Goal: Information Seeking & Learning: Check status

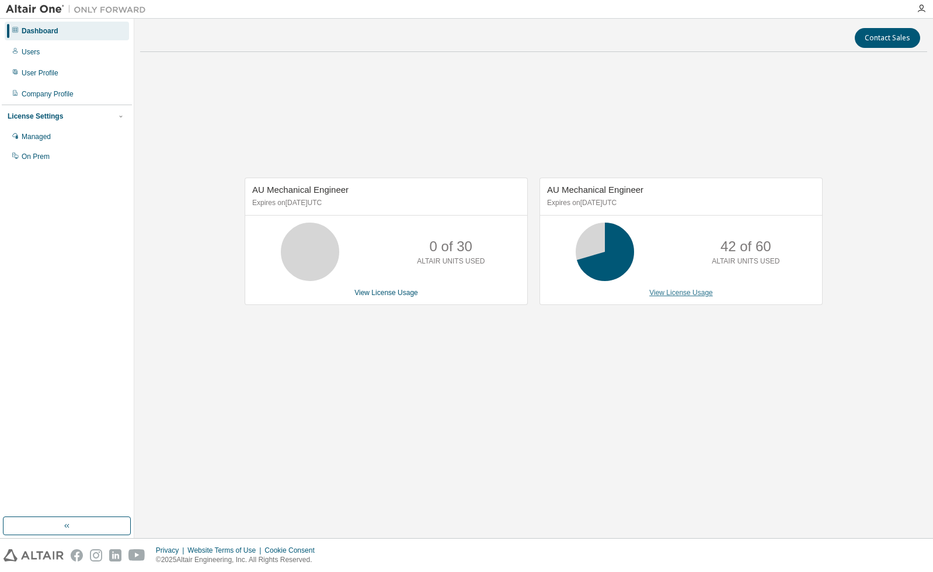
click at [680, 294] on link "View License Usage" at bounding box center [681, 292] width 64 height 8
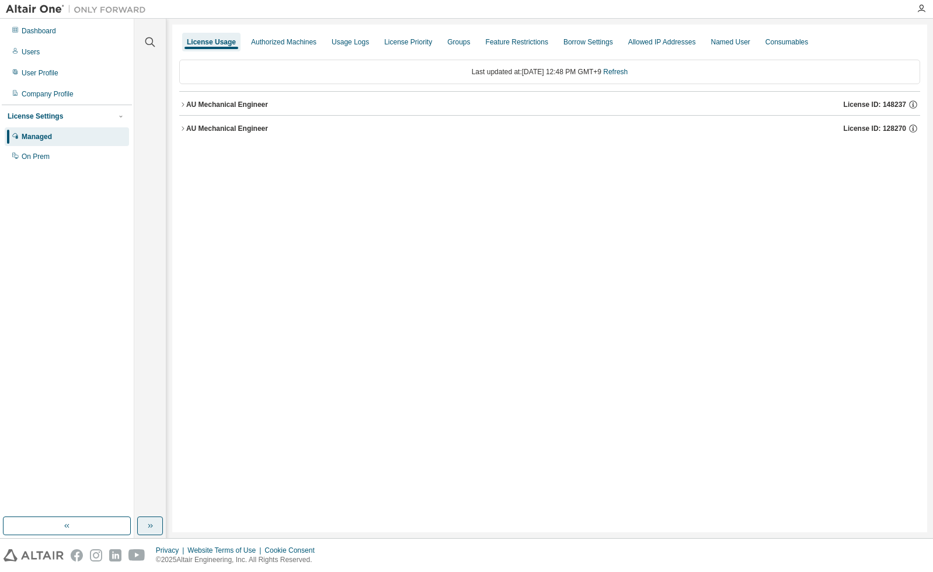
click at [152, 524] on icon "button" at bounding box center [149, 525] width 9 height 9
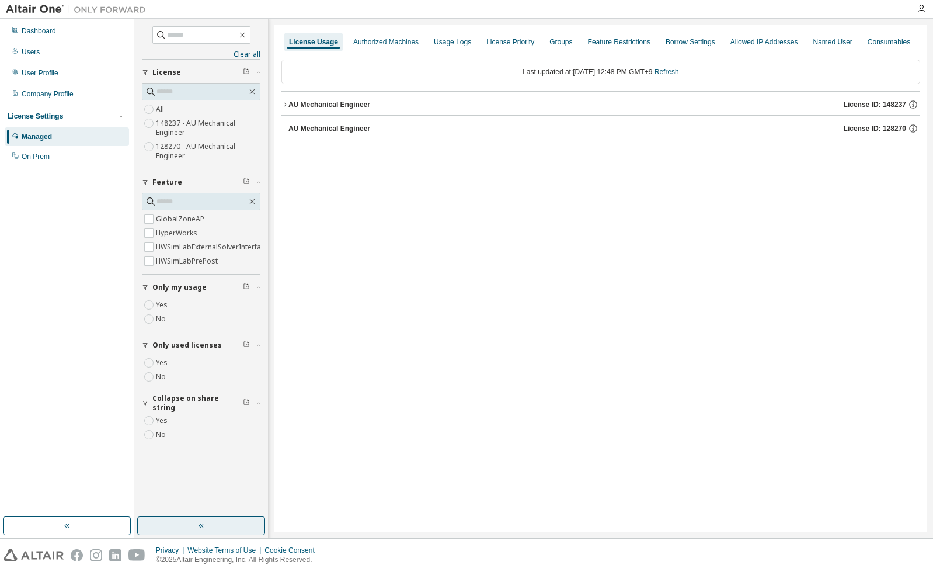
click at [314, 102] on div "AU Mechanical Engineer" at bounding box center [329, 104] width 82 height 9
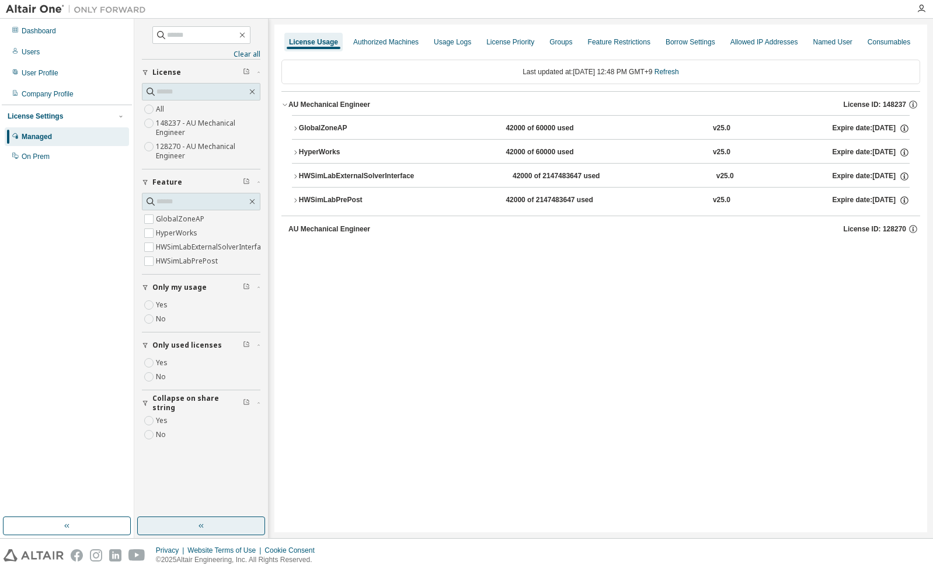
click at [314, 129] on div "GlobalZoneAP" at bounding box center [351, 128] width 105 height 11
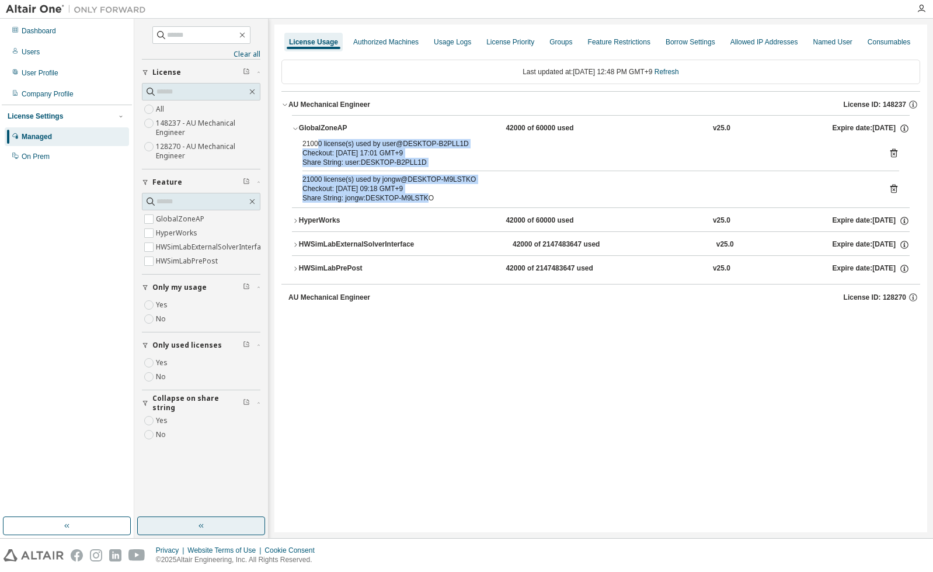
drag, startPoint x: 321, startPoint y: 147, endPoint x: 419, endPoint y: 200, distance: 111.8
click at [419, 200] on div "21000 license(s) used by user@DESKTOP-B2PLL1D Checkout: 2025-08-13 17:01 GMT+9 …" at bounding box center [601, 173] width 618 height 68
click at [419, 200] on div "Share String: jongw:DESKTOP-M9LSTKO" at bounding box center [586, 197] width 569 height 9
click at [393, 200] on div "Share String: jongw:DESKTOP-M9LSTKO" at bounding box center [586, 197] width 569 height 9
drag, startPoint x: 393, startPoint y: 200, endPoint x: 330, endPoint y: 138, distance: 88.0
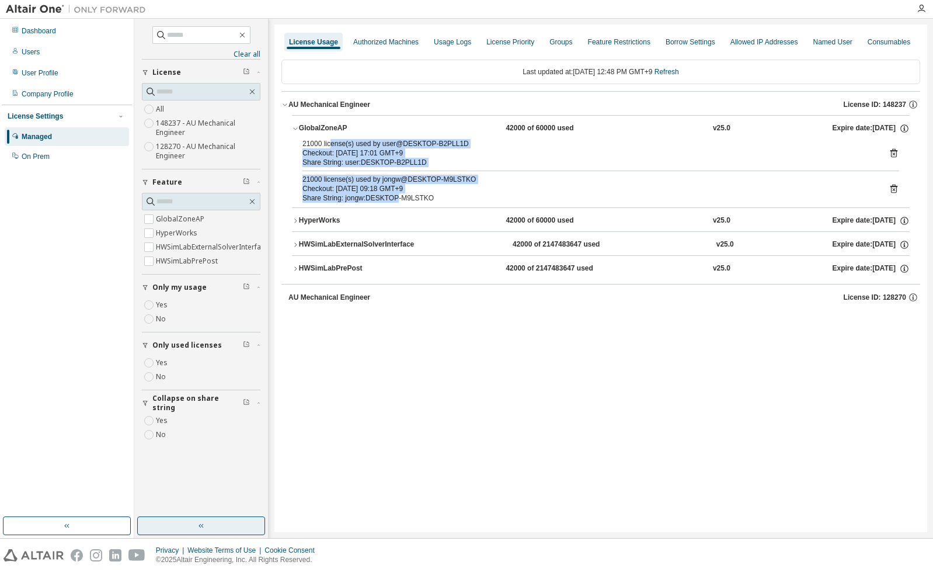
click at [330, 139] on div "21000 license(s) used by user@DESKTOP-B2PLL1D Checkout: 2025-08-13 17:01 GMT+9 …" at bounding box center [601, 173] width 618 height 68
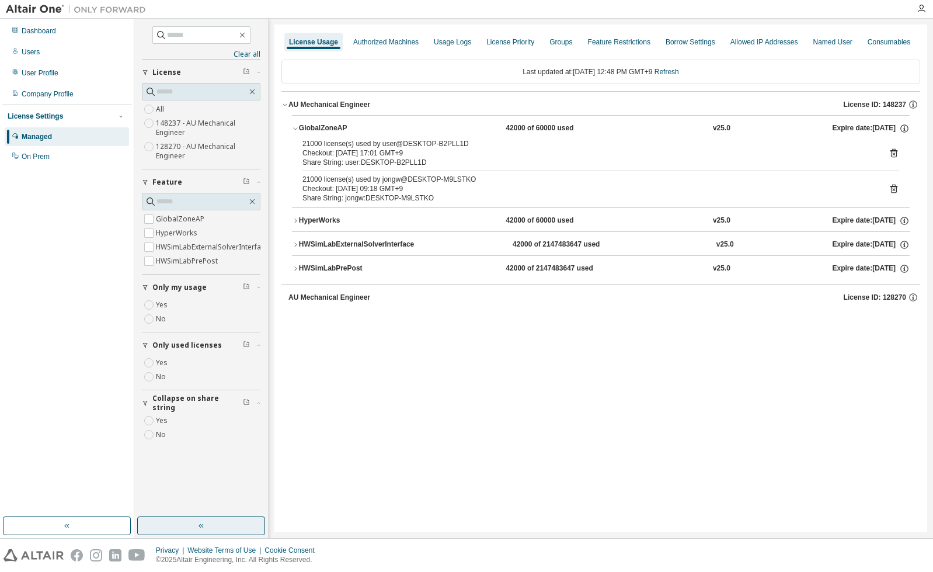
drag, startPoint x: 330, startPoint y: 138, endPoint x: 325, endPoint y: 145, distance: 8.8
click at [325, 145] on div "21000 license(s) used by user@DESKTOP-B2PLL1D" at bounding box center [586, 143] width 569 height 9
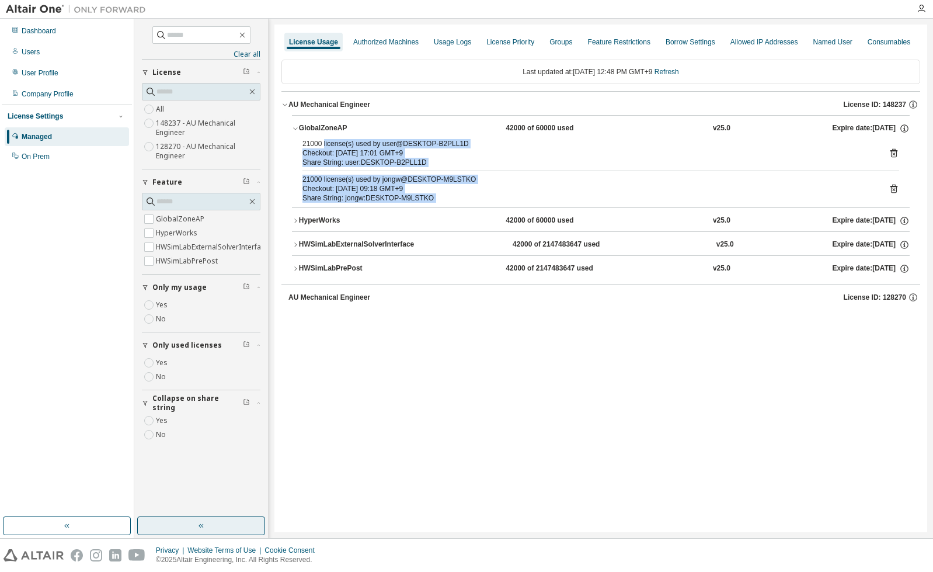
drag, startPoint x: 325, startPoint y: 145, endPoint x: 423, endPoint y: 199, distance: 112.1
click at [423, 199] on div "21000 license(s) used by user@DESKTOP-B2PLL1D Checkout: 2025-08-13 17:01 GMT+9 …" at bounding box center [601, 173] width 618 height 68
click at [423, 199] on div "Share String: jongw:DESKTOP-M9LSTKO" at bounding box center [586, 197] width 569 height 9
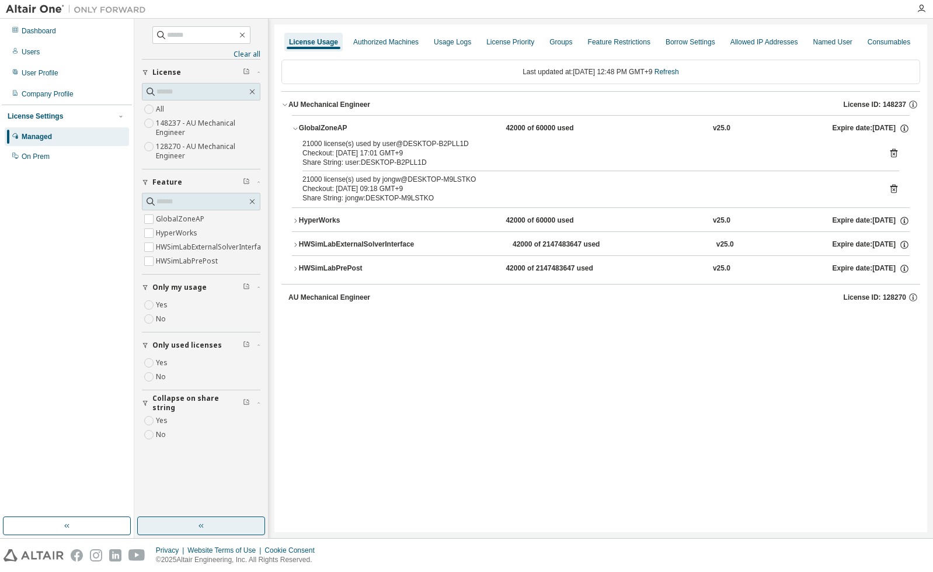
click at [652, 478] on div "License Usage Authorized Machines Usage Logs License Priority Groups Feature Re…" at bounding box center [600, 278] width 653 height 507
click at [673, 73] on link "Refresh" at bounding box center [667, 72] width 25 height 8
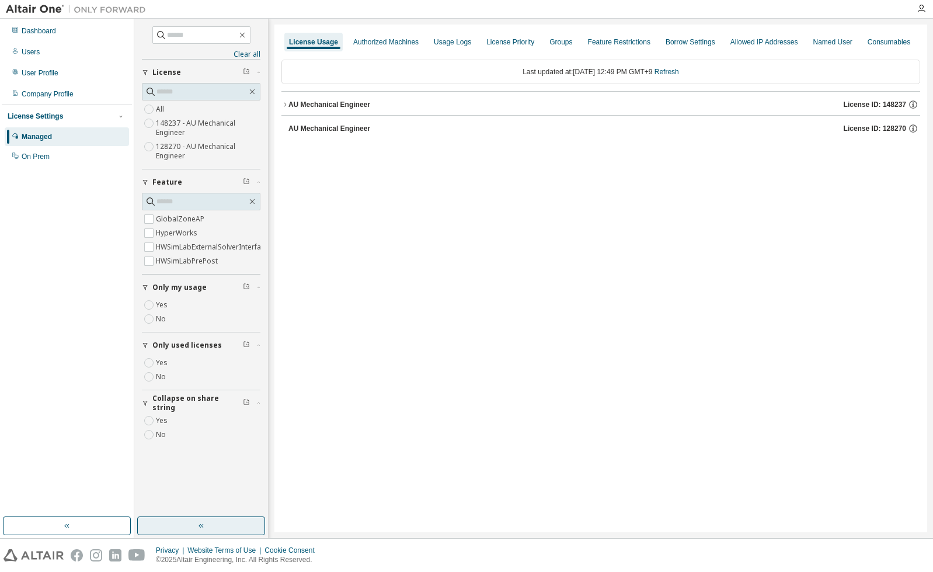
click at [311, 103] on div "AU Mechanical Engineer" at bounding box center [329, 104] width 82 height 9
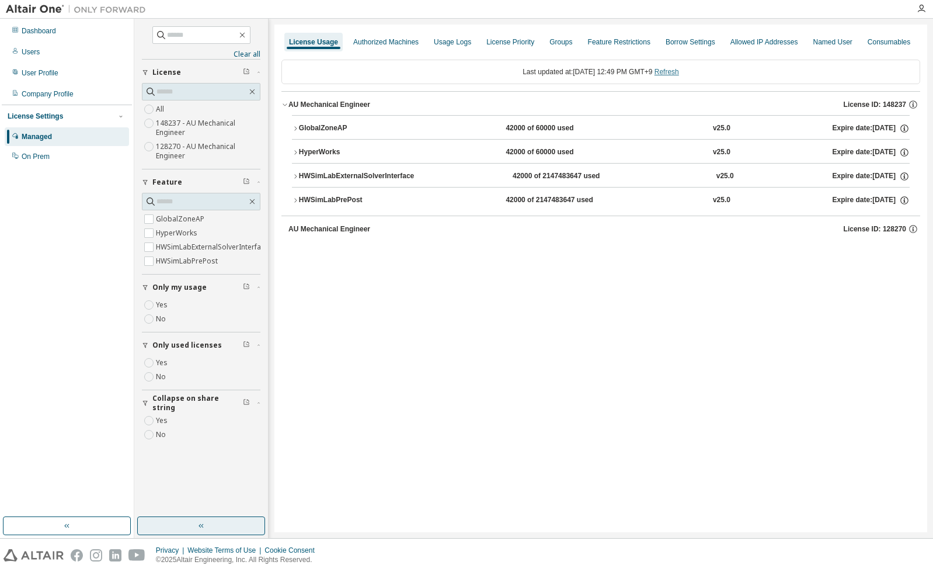
click at [677, 76] on link "Refresh" at bounding box center [667, 72] width 25 height 8
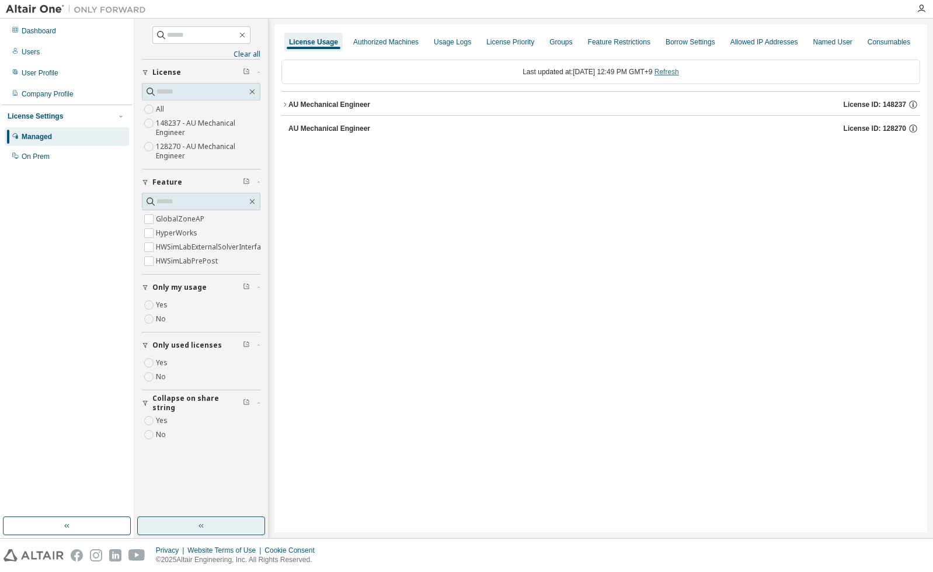
click at [677, 76] on link "Refresh" at bounding box center [667, 72] width 25 height 8
click at [298, 98] on button "AU Mechanical Engineer License ID: 148237" at bounding box center [600, 105] width 639 height 26
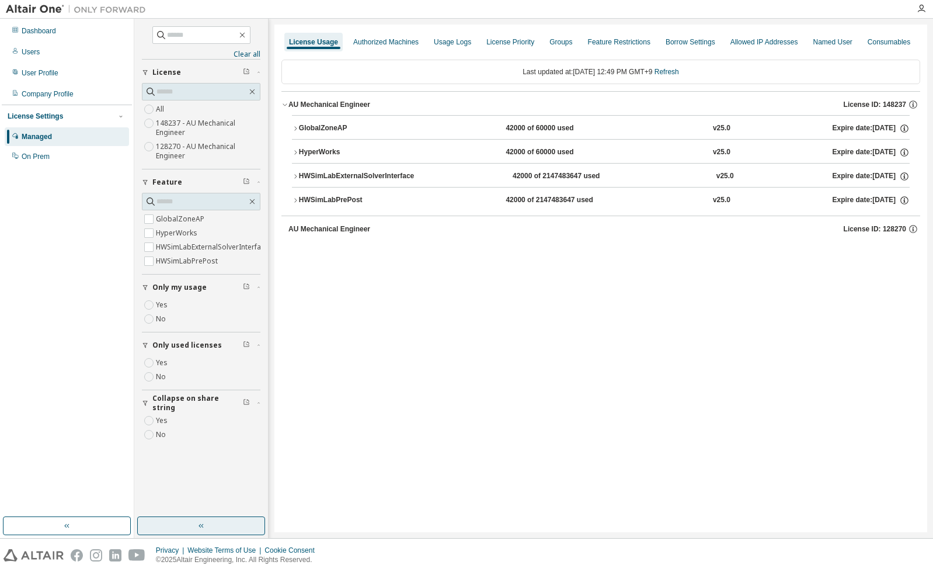
click at [309, 123] on div "GlobalZoneAP" at bounding box center [351, 128] width 105 height 11
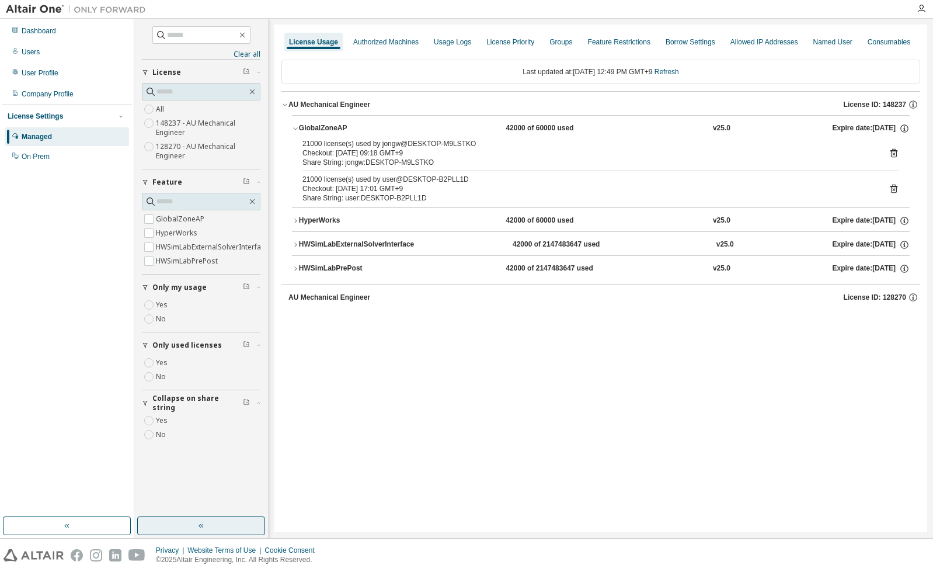
drag, startPoint x: 427, startPoint y: 146, endPoint x: 467, endPoint y: 188, distance: 57.4
click at [467, 188] on div "21000 license(s) used by jongw@DESKTOP-M9LSTKO Checkout: 2025-08-15 09:18 GMT+9…" at bounding box center [601, 173] width 618 height 68
click at [467, 188] on div "Checkout: 2025-08-13 17:01 GMT+9" at bounding box center [586, 188] width 569 height 9
click at [449, 197] on div "Share String: user:DESKTOP-B2PLL1D" at bounding box center [586, 197] width 569 height 9
click at [677, 71] on link "Refresh" at bounding box center [667, 72] width 25 height 8
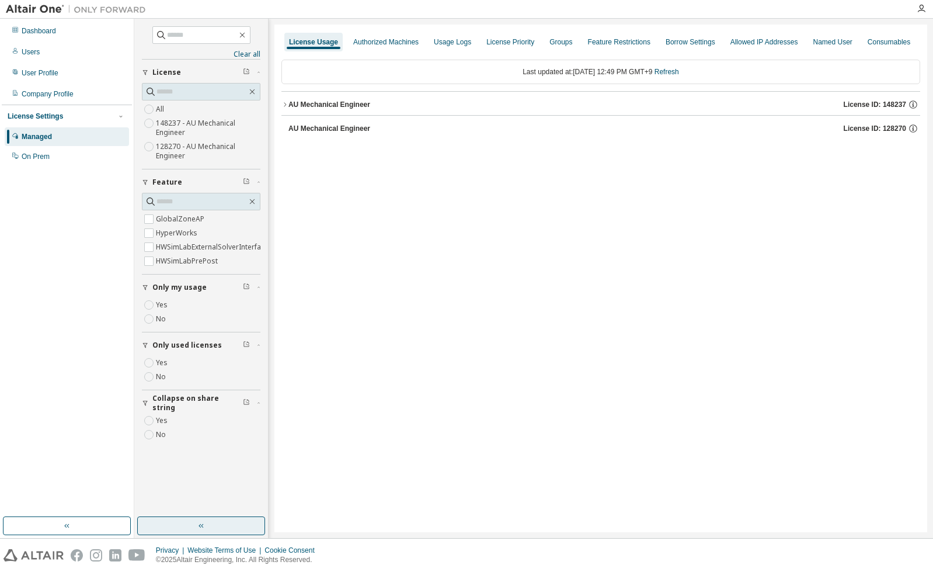
click at [297, 102] on div "AU Mechanical Engineer" at bounding box center [329, 104] width 82 height 9
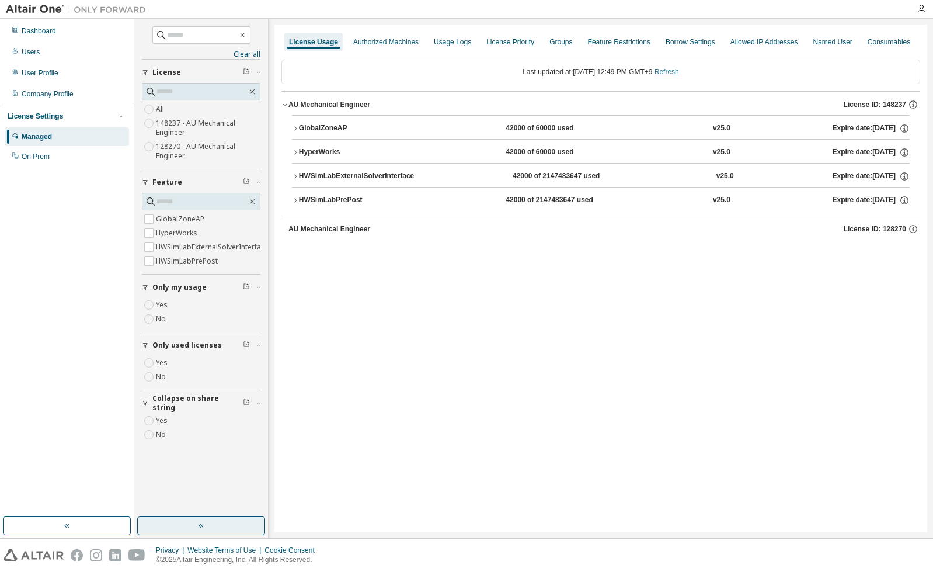
click at [679, 71] on link "Refresh" at bounding box center [667, 72] width 25 height 8
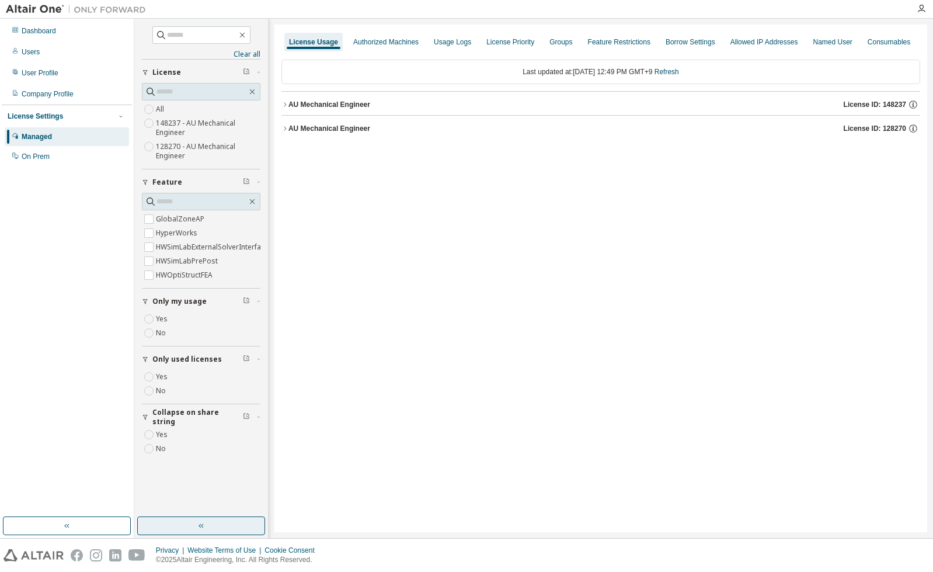
click at [314, 135] on button "AU Mechanical Engineer License ID: 128270" at bounding box center [600, 129] width 639 height 26
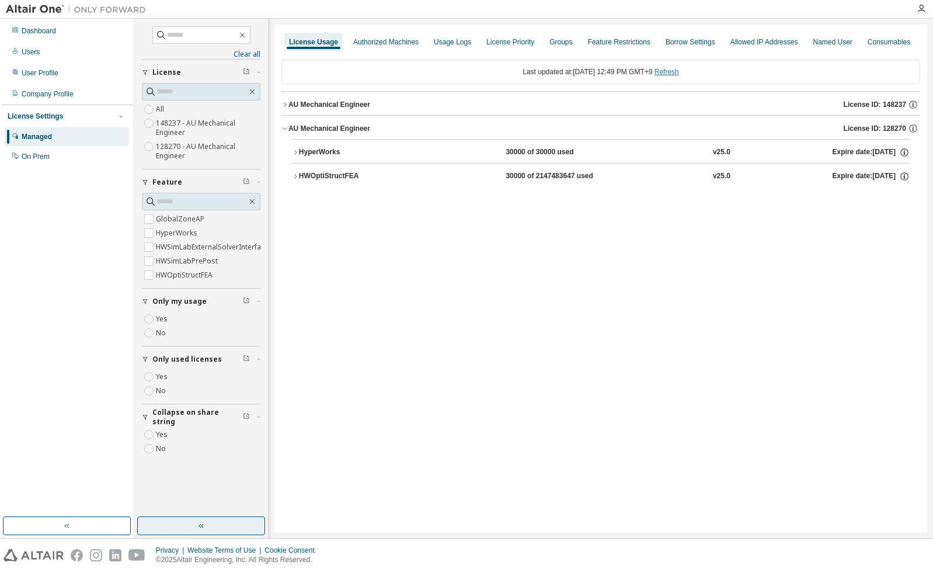
click at [673, 71] on link "Refresh" at bounding box center [667, 72] width 25 height 8
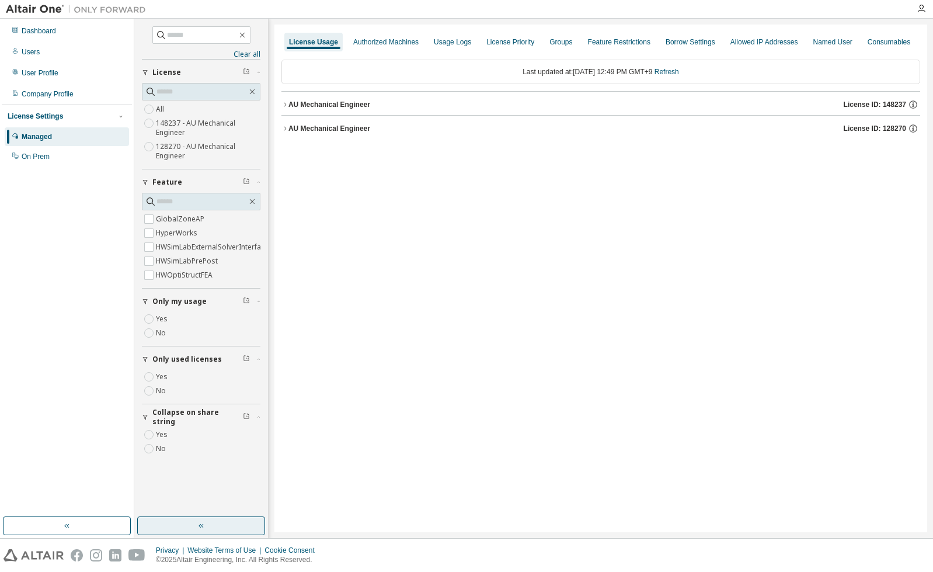
click at [340, 124] on div "AU Mechanical Engineer" at bounding box center [329, 128] width 82 height 9
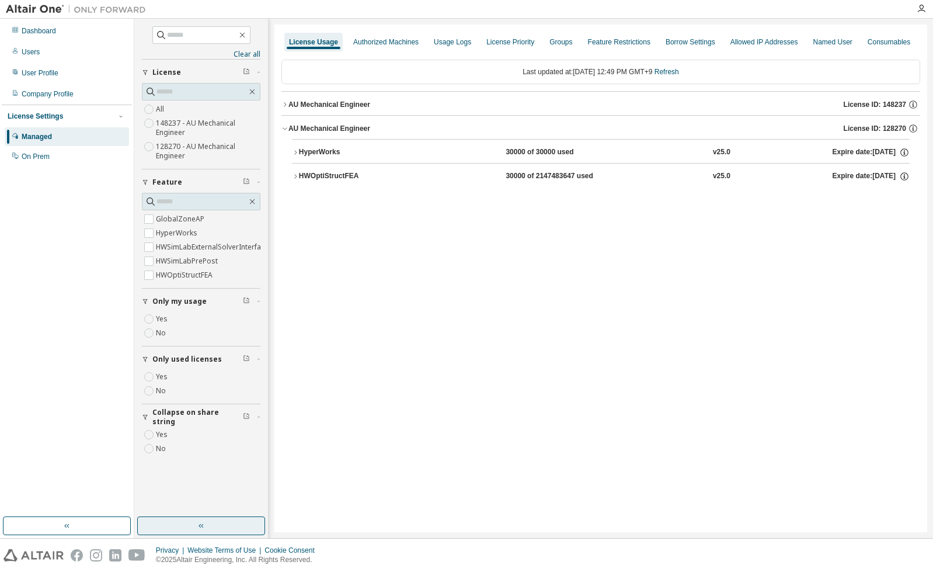
click at [320, 150] on div "HyperWorks" at bounding box center [351, 152] width 105 height 11
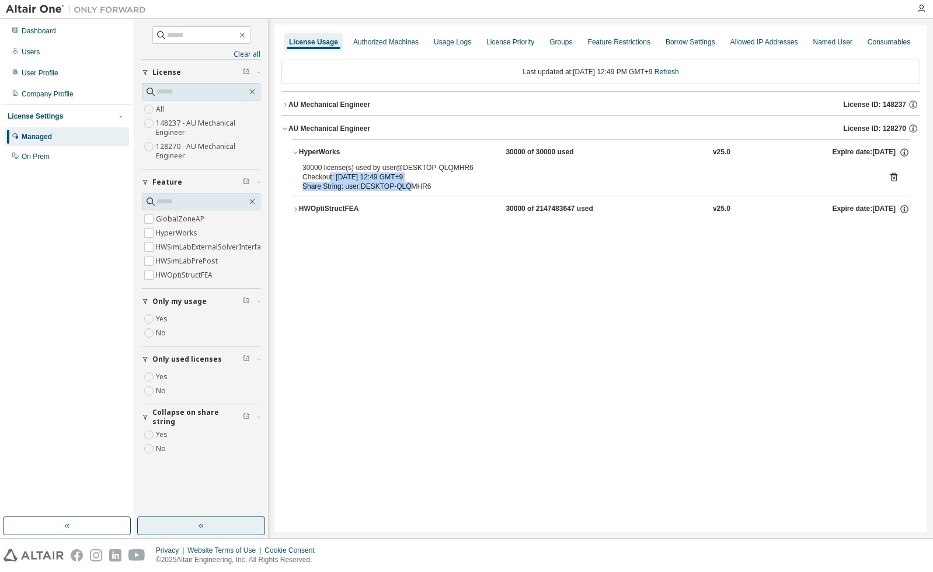
drag, startPoint x: 328, startPoint y: 178, endPoint x: 405, endPoint y: 190, distance: 77.6
click at [405, 190] on div "30000 license(s) used by user@DESKTOP-QLQMHR6 Checkout: 2025-08-15 12:49 GMT+9 …" at bounding box center [601, 179] width 618 height 33
click at [323, 100] on div "AU Mechanical Engineer" at bounding box center [329, 104] width 82 height 9
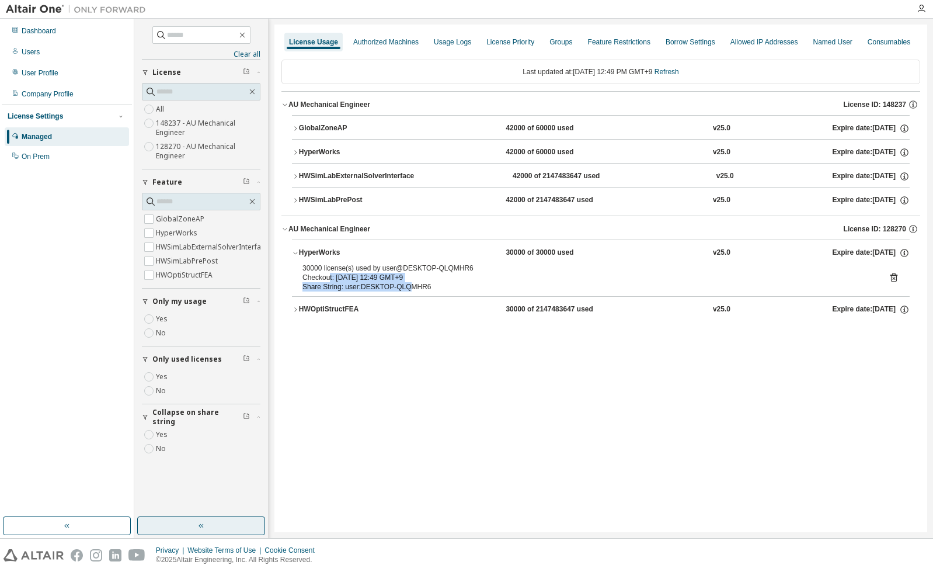
click at [318, 128] on div "GlobalZoneAP" at bounding box center [351, 128] width 105 height 11
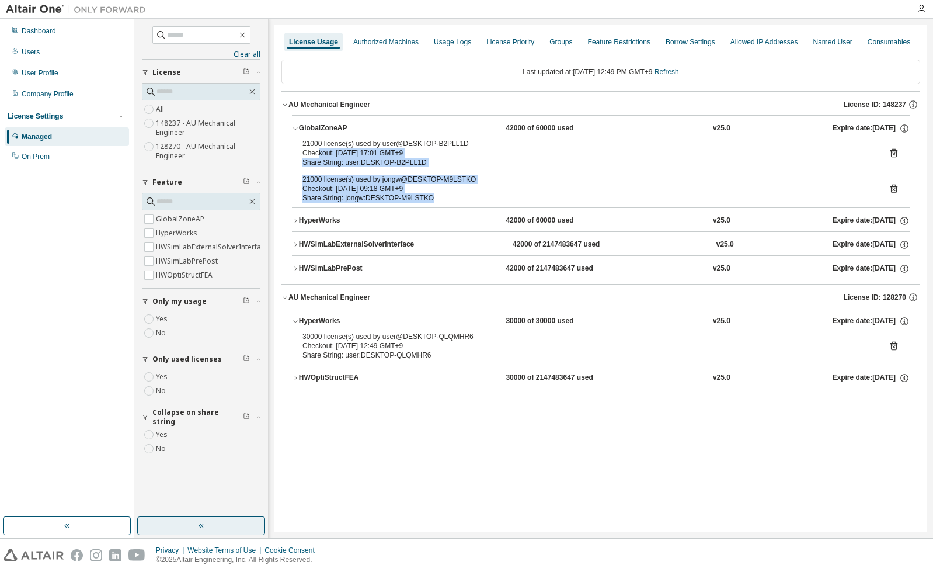
drag, startPoint x: 317, startPoint y: 148, endPoint x: 424, endPoint y: 201, distance: 119.6
click at [424, 201] on div "21000 license(s) used by user@DESKTOP-B2PLL1D Checkout: 2025-08-13 17:01 GMT+9 …" at bounding box center [601, 173] width 618 height 68
drag, startPoint x: 424, startPoint y: 201, endPoint x: 371, endPoint y: 199, distance: 52.6
click at [371, 199] on div "Share String: jongw:DESKTOP-M9LSTKO" at bounding box center [586, 197] width 569 height 9
click at [370, 198] on div "Share String: jongw:DESKTOP-M9LSTKO" at bounding box center [586, 197] width 569 height 9
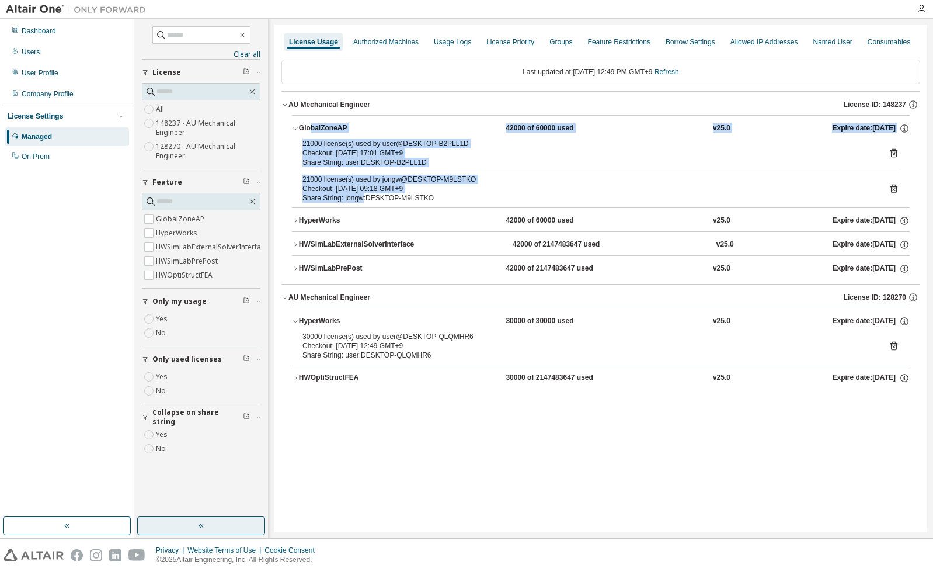
drag, startPoint x: 362, startPoint y: 196, endPoint x: 311, endPoint y: 137, distance: 77.8
click at [311, 137] on div "GlobalZoneAP 42000 of 60000 used v25.0 Expire date: 2025-11-18 21000 license(s)…" at bounding box center [601, 161] width 618 height 92
drag, startPoint x: 311, startPoint y: 137, endPoint x: 331, endPoint y: 154, distance: 25.7
click at [331, 154] on div "Checkout: 2025-08-13 17:01 GMT+9" at bounding box center [586, 152] width 569 height 9
click at [333, 141] on div "21000 license(s) used by user@DESKTOP-B2PLL1D" at bounding box center [586, 143] width 569 height 9
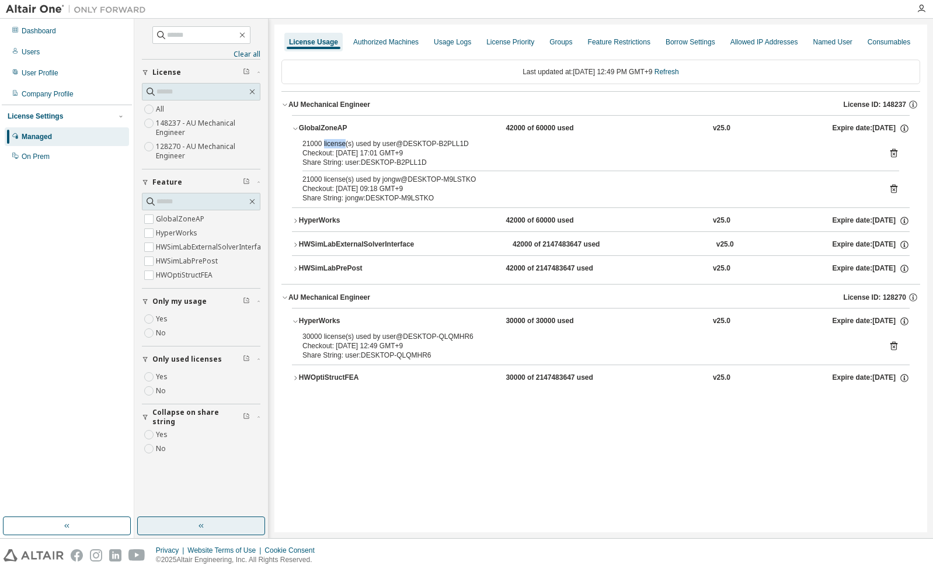
click at [333, 141] on div "21000 license(s) used by user@DESKTOP-B2PLL1D" at bounding box center [586, 143] width 569 height 9
drag, startPoint x: 333, startPoint y: 141, endPoint x: 334, endPoint y: 154, distance: 12.9
click at [334, 154] on div "Checkout: 2025-08-13 17:01 GMT+9" at bounding box center [586, 152] width 569 height 9
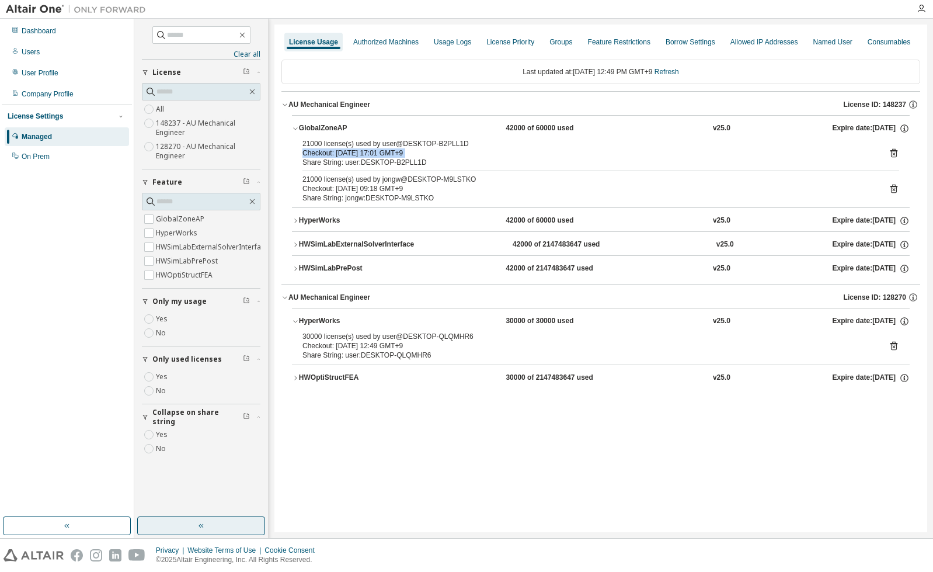
click at [334, 154] on div "Checkout: 2025-08-13 17:01 GMT+9" at bounding box center [586, 152] width 569 height 9
drag, startPoint x: 334, startPoint y: 154, endPoint x: 334, endPoint y: 162, distance: 8.2
click at [334, 162] on div "Share String: user:DESKTOP-B2PLL1D" at bounding box center [586, 162] width 569 height 9
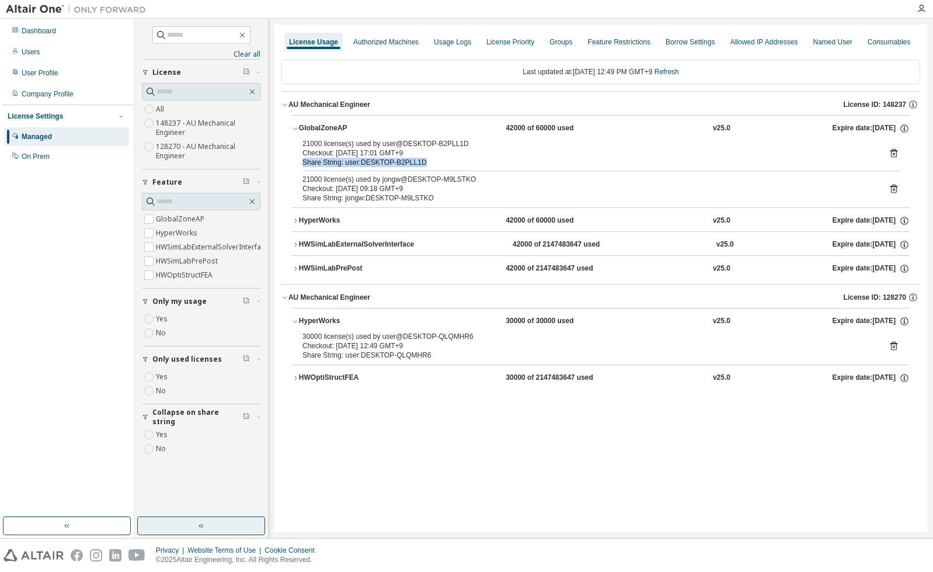
click at [310, 217] on div "HyperWorks" at bounding box center [351, 220] width 105 height 11
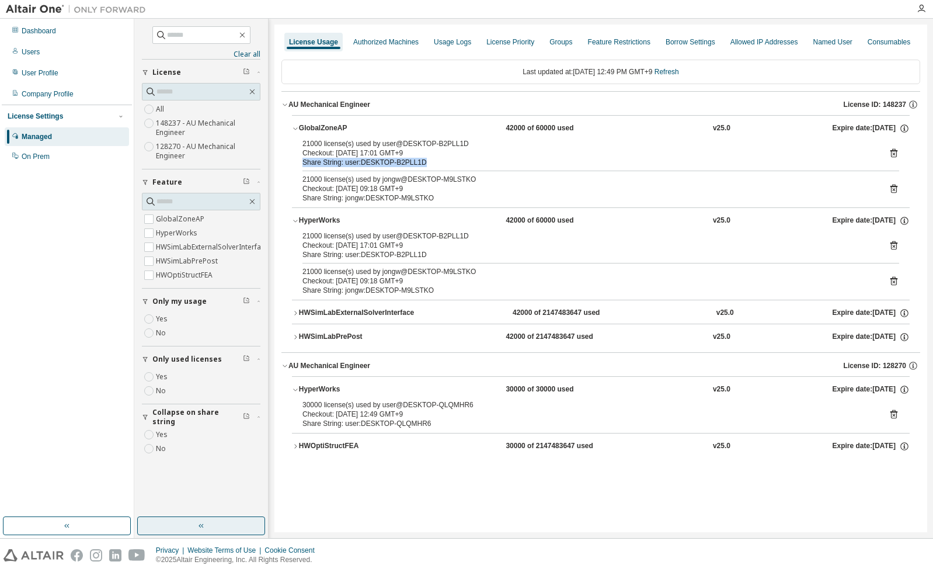
click at [311, 216] on div "HyperWorks" at bounding box center [351, 220] width 105 height 11
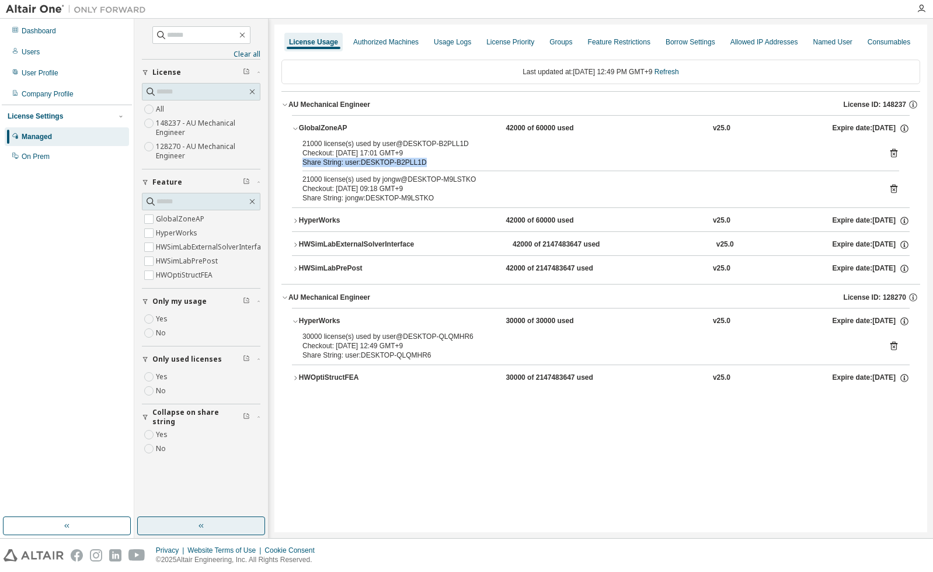
click at [310, 126] on div "GlobalZoneAP" at bounding box center [351, 128] width 105 height 11
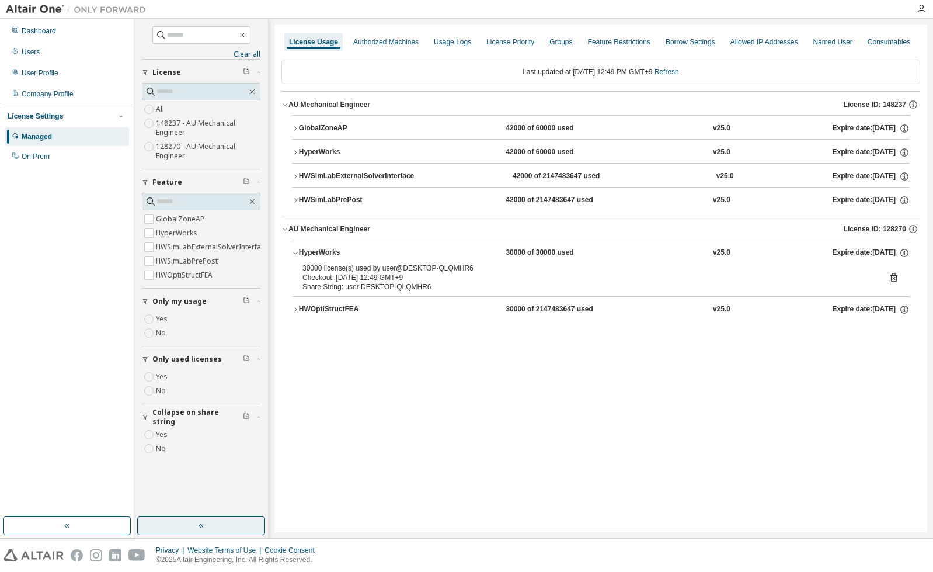
click at [482, 412] on div "License Usage Authorized Machines Usage Logs License Priority Groups Feature Re…" at bounding box center [600, 278] width 653 height 507
click at [671, 70] on link "Refresh" at bounding box center [667, 72] width 25 height 8
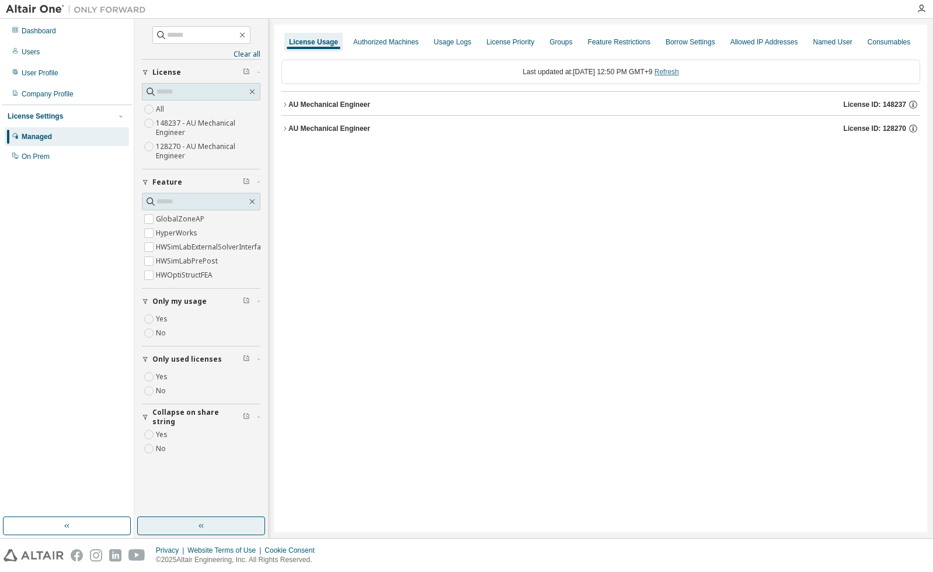
click at [671, 69] on link "Refresh" at bounding box center [667, 72] width 25 height 8
click at [300, 126] on div "AU Mechanical Engineer" at bounding box center [329, 128] width 82 height 9
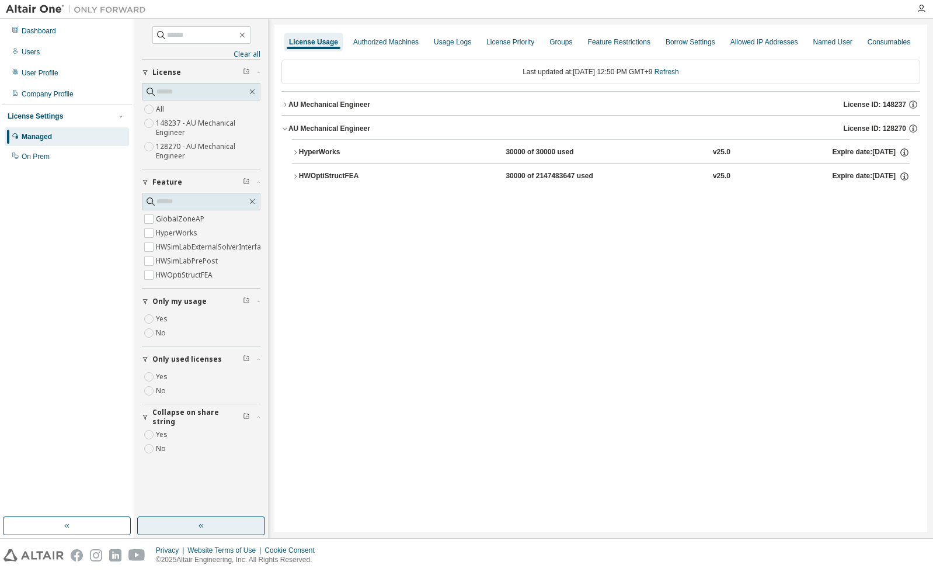
click at [583, 328] on div "License Usage Authorized Machines Usage Logs License Priority Groups Feature Re…" at bounding box center [600, 278] width 653 height 507
click at [311, 174] on div "HWOptiStructFEA" at bounding box center [351, 176] width 105 height 11
click at [447, 371] on div "License Usage Authorized Machines Usage Logs License Priority Groups Feature Re…" at bounding box center [600, 278] width 653 height 507
click at [668, 343] on div "License Usage Authorized Machines Usage Logs License Priority Groups Feature Re…" at bounding box center [600, 278] width 653 height 507
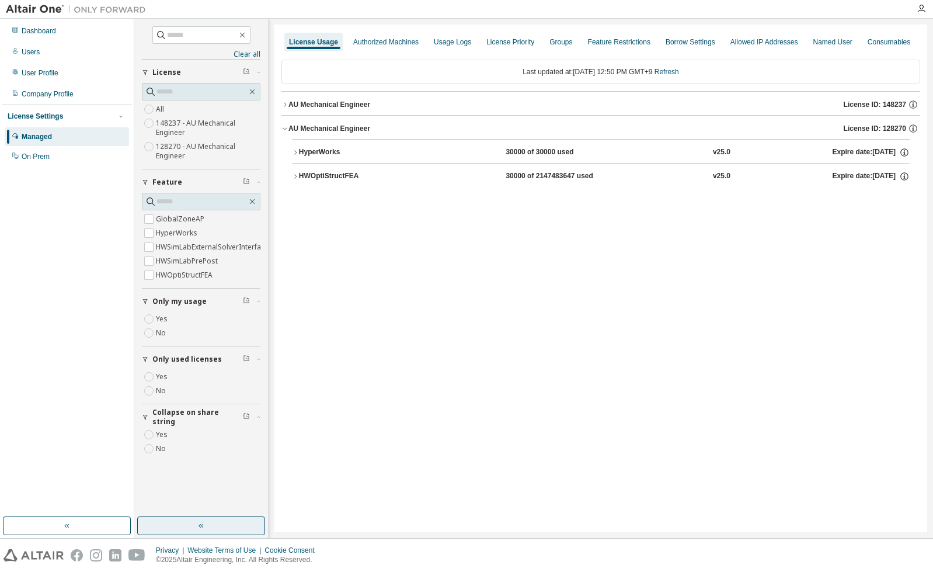
click at [557, 336] on div "License Usage Authorized Machines Usage Logs License Priority Groups Feature Re…" at bounding box center [600, 278] width 653 height 507
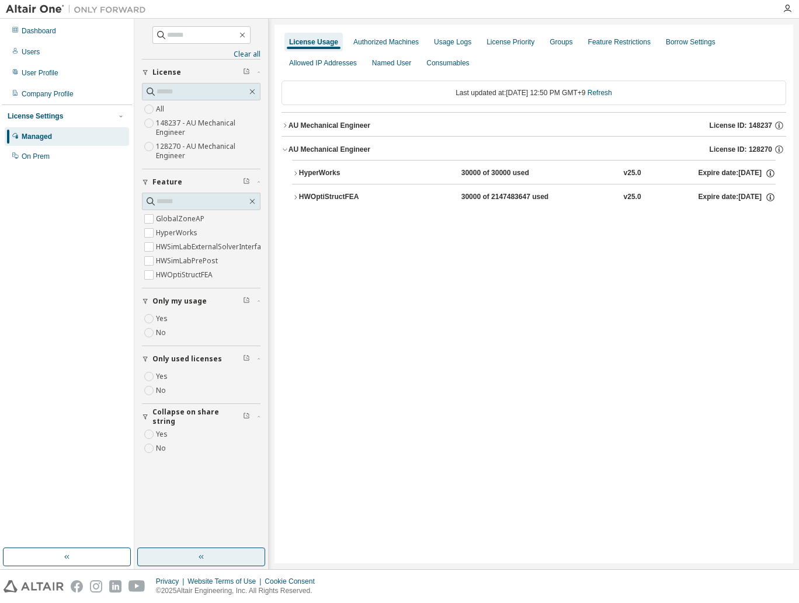
click at [527, 451] on div "License Usage Authorized Machines Usage Logs License Priority Groups Feature Re…" at bounding box center [533, 294] width 519 height 539
click at [405, 381] on div "License Usage Authorized Machines Usage Logs License Priority Groups Feature Re…" at bounding box center [533, 294] width 519 height 539
click at [307, 129] on div "AU Mechanical Engineer" at bounding box center [329, 125] width 82 height 9
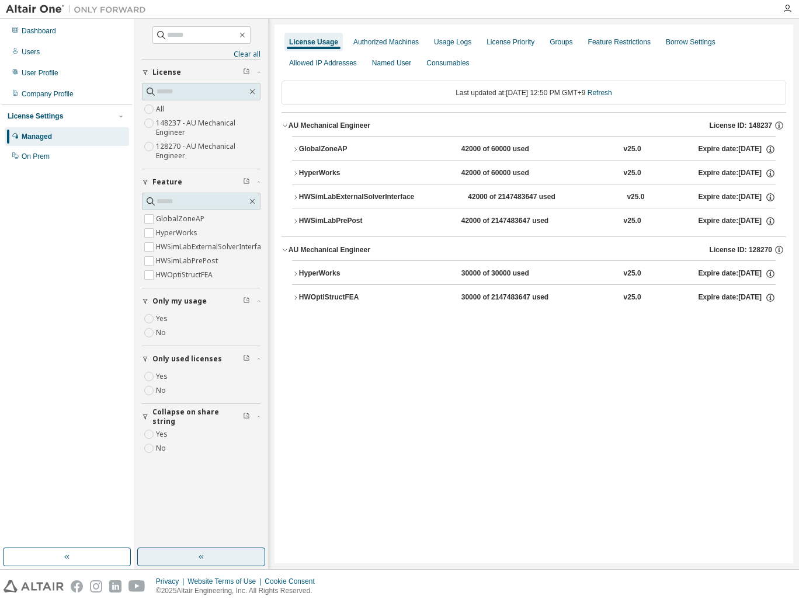
click at [307, 129] on div "AU Mechanical Engineer" at bounding box center [329, 125] width 82 height 9
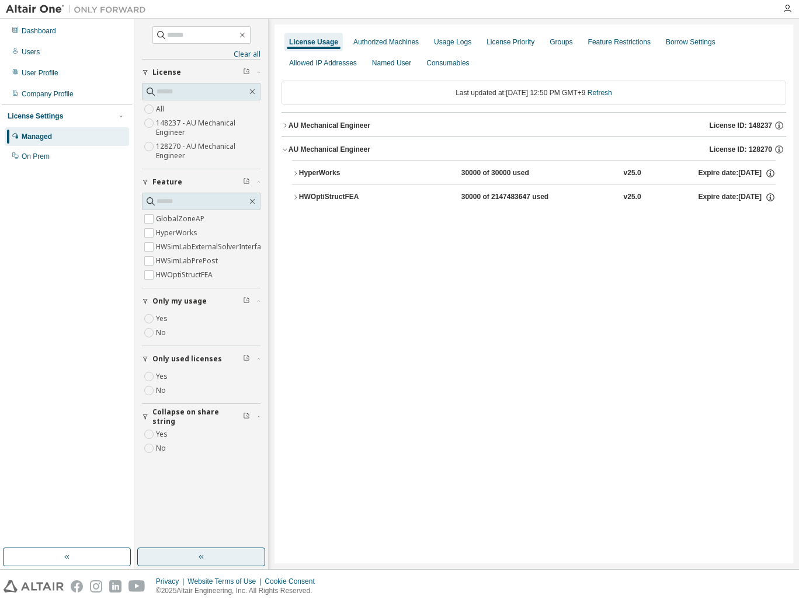
click at [392, 364] on div "License Usage Authorized Machines Usage Logs License Priority Groups Feature Re…" at bounding box center [533, 294] width 519 height 539
